Goal: Task Accomplishment & Management: Manage account settings

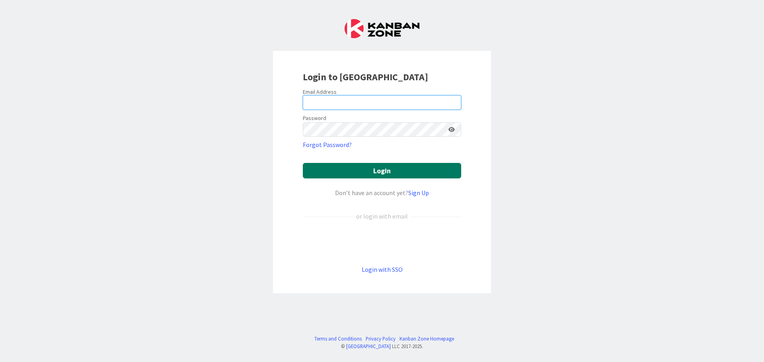
type input "mrobb@reutercorbett.com"
click at [363, 176] on button "Login" at bounding box center [382, 171] width 158 height 16
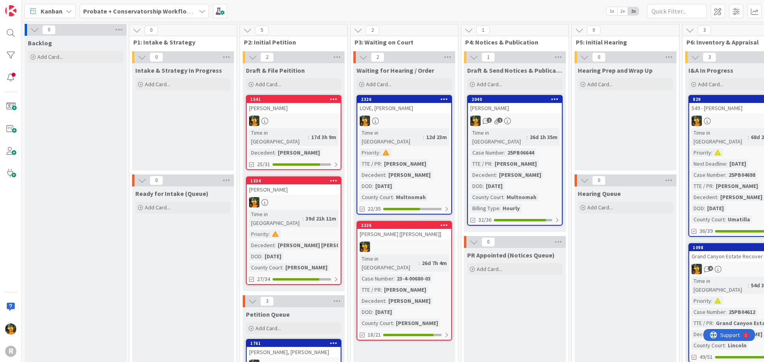
click at [34, 10] on icon at bounding box center [33, 11] width 10 height 10
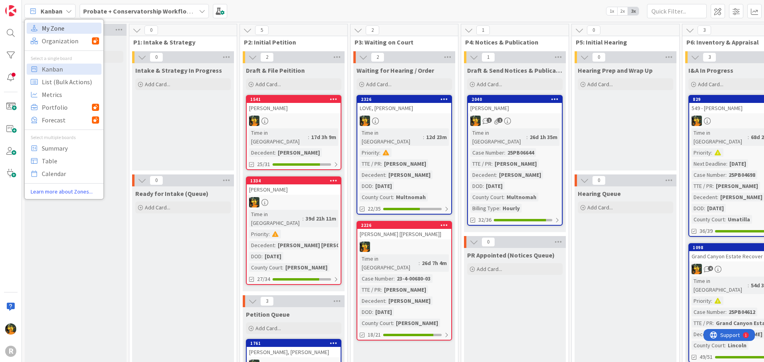
click at [49, 32] on span "My Zone" at bounding box center [70, 28] width 57 height 12
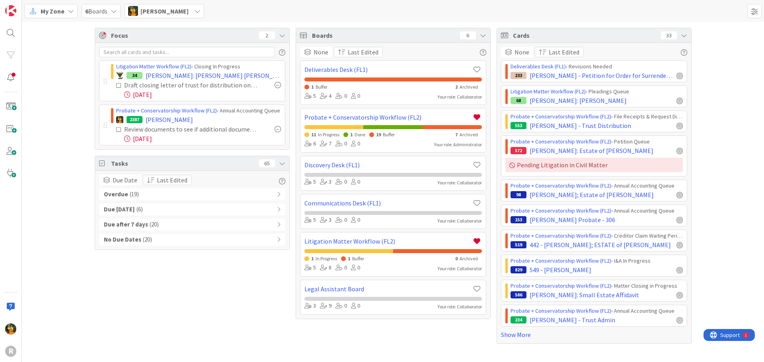
click at [159, 199] on div "Overdue ( 19 )" at bounding box center [192, 195] width 186 height 12
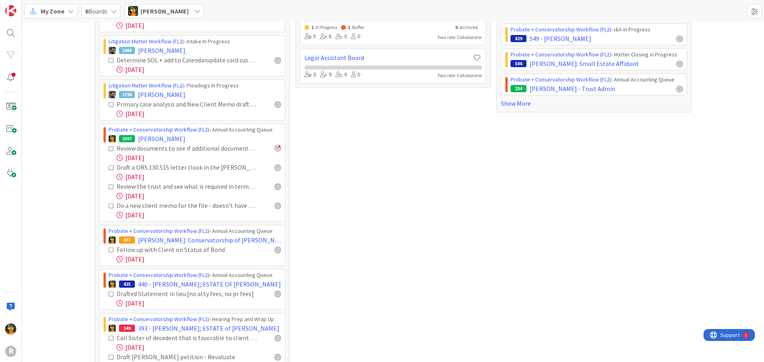
scroll to position [239, 0]
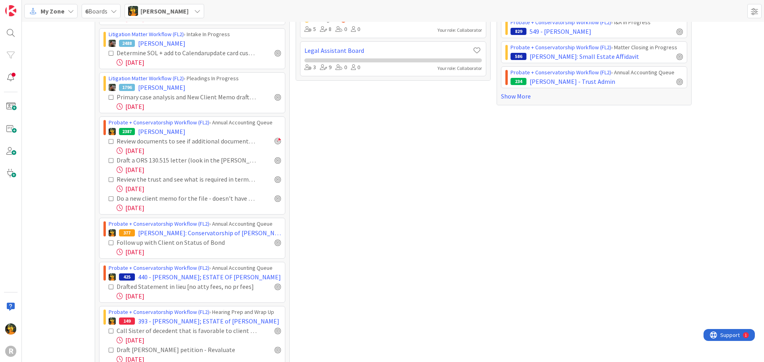
click at [109, 96] on icon at bounding box center [112, 98] width 6 height 6
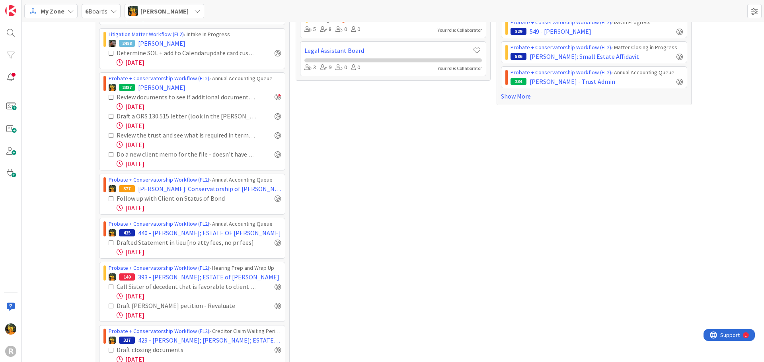
click at [76, 125] on div "Focus 2 Litigation Matter Workflow (FL2) › Closing In Progress 34 EASTWOOD: Eas…" at bounding box center [393, 232] width 742 height 898
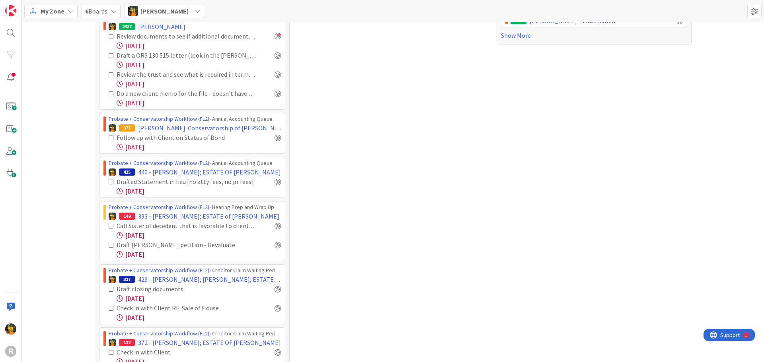
scroll to position [318, 0]
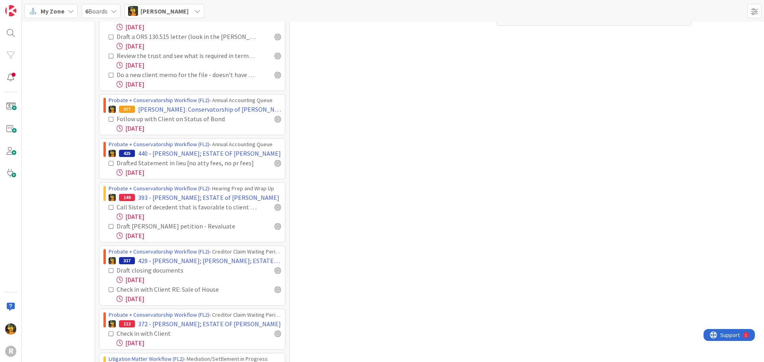
click at [76, 123] on div "Focus 2 Litigation Matter Workflow (FL2) › Closing In Progress 34 EASTWOOD: Eas…" at bounding box center [393, 153] width 742 height 898
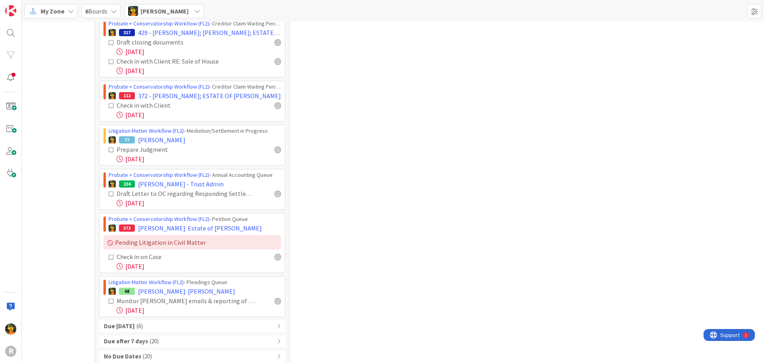
scroll to position [557, 0]
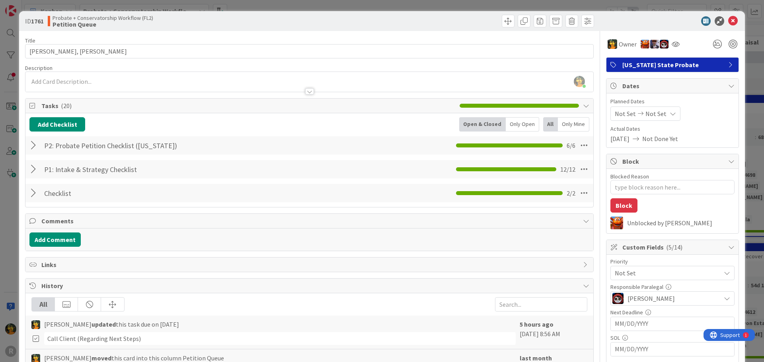
scroll to position [119, 0]
click at [729, 21] on icon at bounding box center [733, 21] width 10 height 10
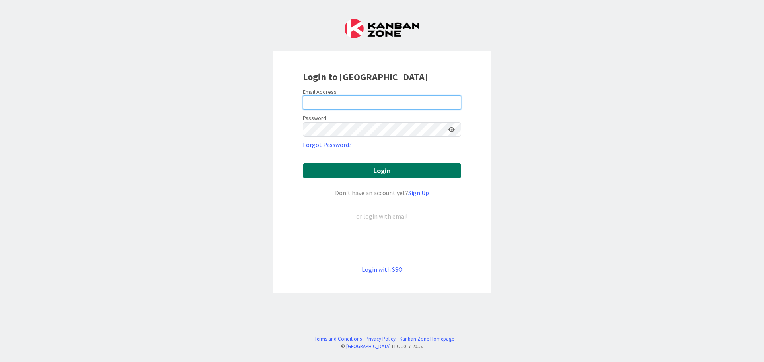
type input "[EMAIL_ADDRESS][DOMAIN_NAME]"
click at [345, 169] on button "Login" at bounding box center [382, 171] width 158 height 16
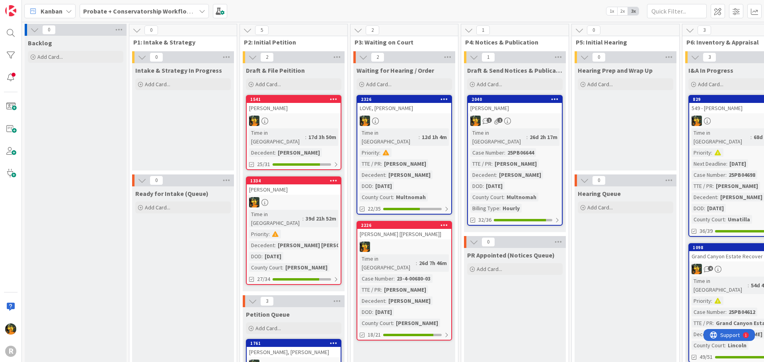
click at [48, 8] on span "Kanban" at bounding box center [52, 11] width 22 height 10
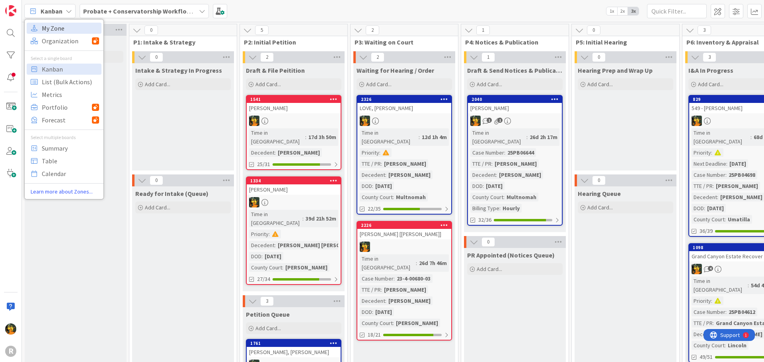
click at [56, 30] on span "My Zone" at bounding box center [70, 28] width 57 height 12
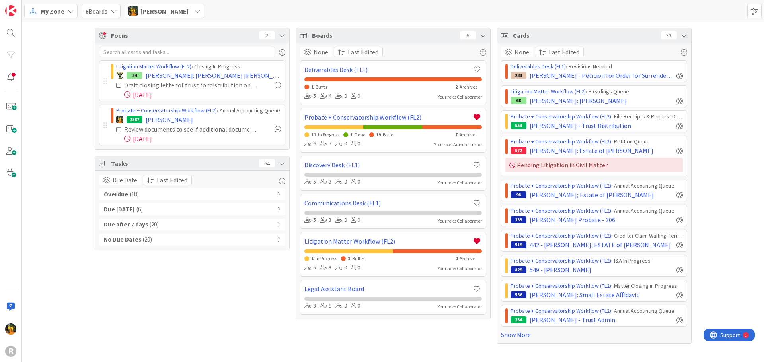
click at [158, 191] on div "Overdue ( 18 )" at bounding box center [192, 195] width 186 height 12
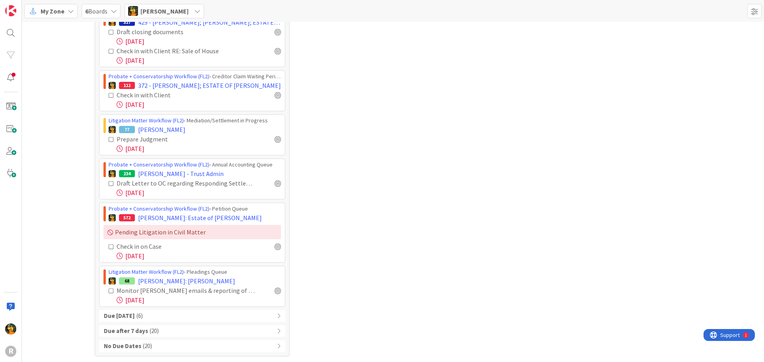
scroll to position [557, 0]
click at [135, 316] on b "Due [DATE]" at bounding box center [119, 316] width 31 height 9
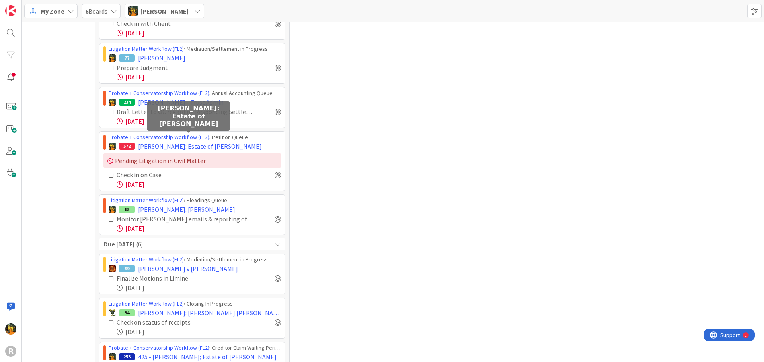
scroll to position [637, 0]
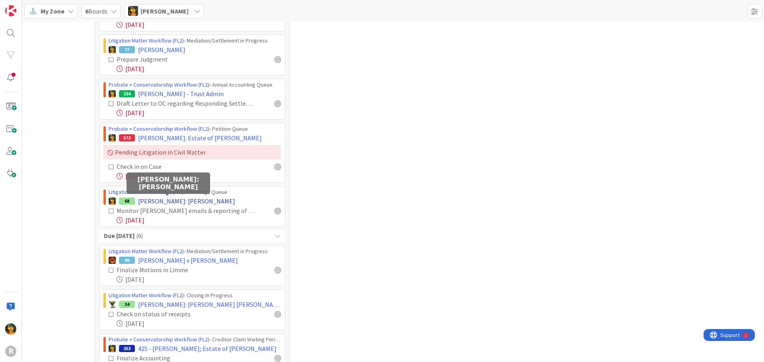
click at [174, 199] on span "[PERSON_NAME]: [PERSON_NAME]" at bounding box center [186, 202] width 97 height 10
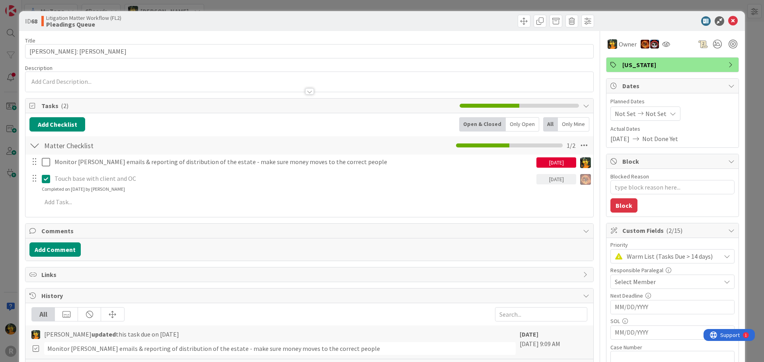
type textarea "x"
click at [728, 22] on icon at bounding box center [733, 21] width 10 height 10
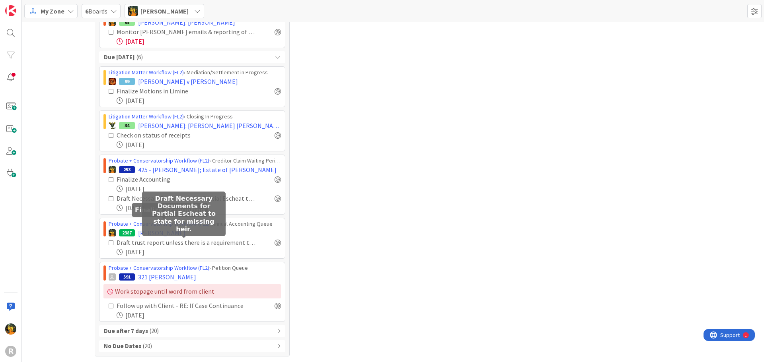
scroll to position [816, 0]
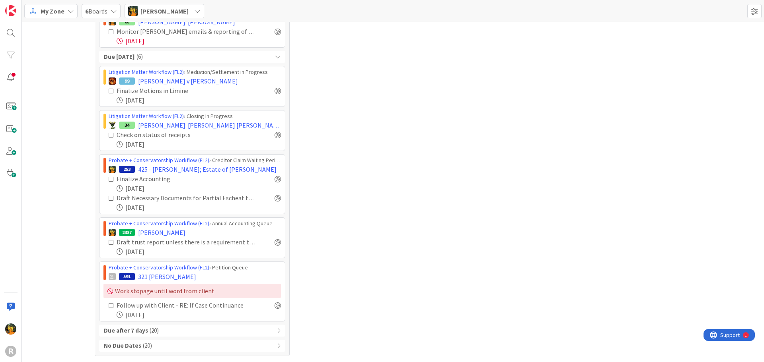
click at [157, 335] on div "Due after 7 days ( 20 )" at bounding box center [192, 331] width 186 height 12
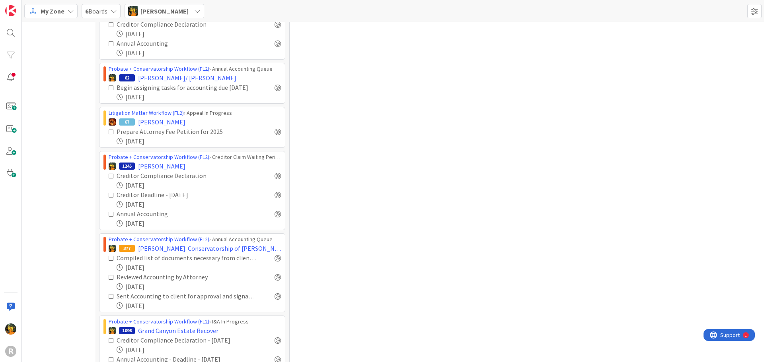
scroll to position [1214, 0]
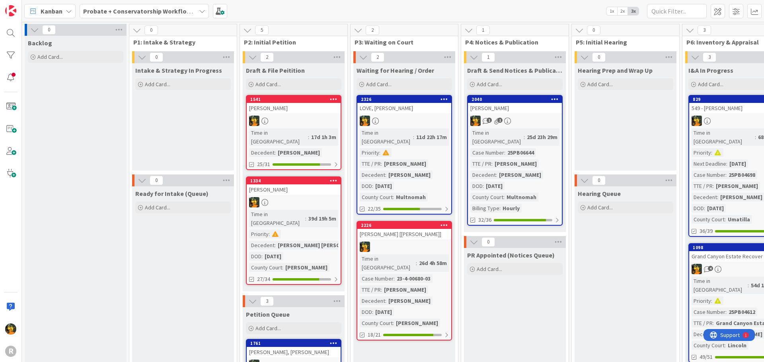
click at [70, 12] on icon at bounding box center [69, 11] width 6 height 6
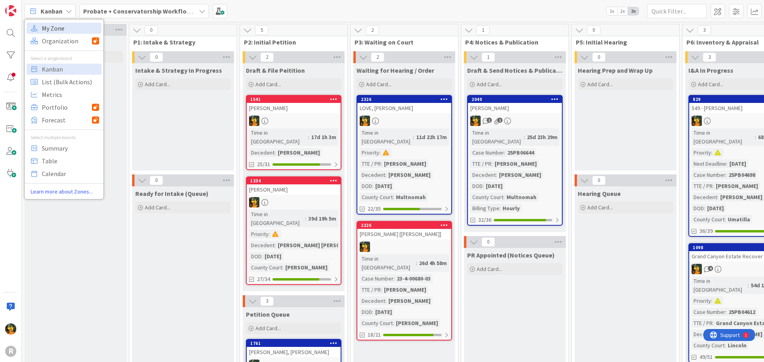
click at [62, 27] on span "My Zone" at bounding box center [70, 28] width 57 height 12
